Goal: Navigation & Orientation: Go to known website

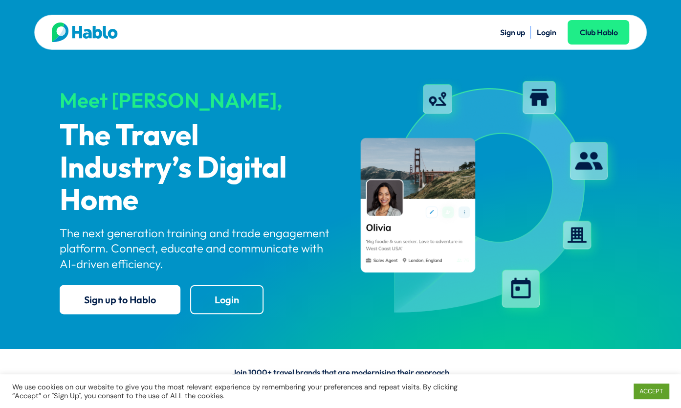
click at [543, 31] on link "Login" at bounding box center [546, 32] width 20 height 10
click at [545, 33] on link "Login" at bounding box center [546, 32] width 20 height 10
click at [550, 27] on link "Login" at bounding box center [546, 32] width 20 height 10
